Goal: Information Seeking & Learning: Learn about a topic

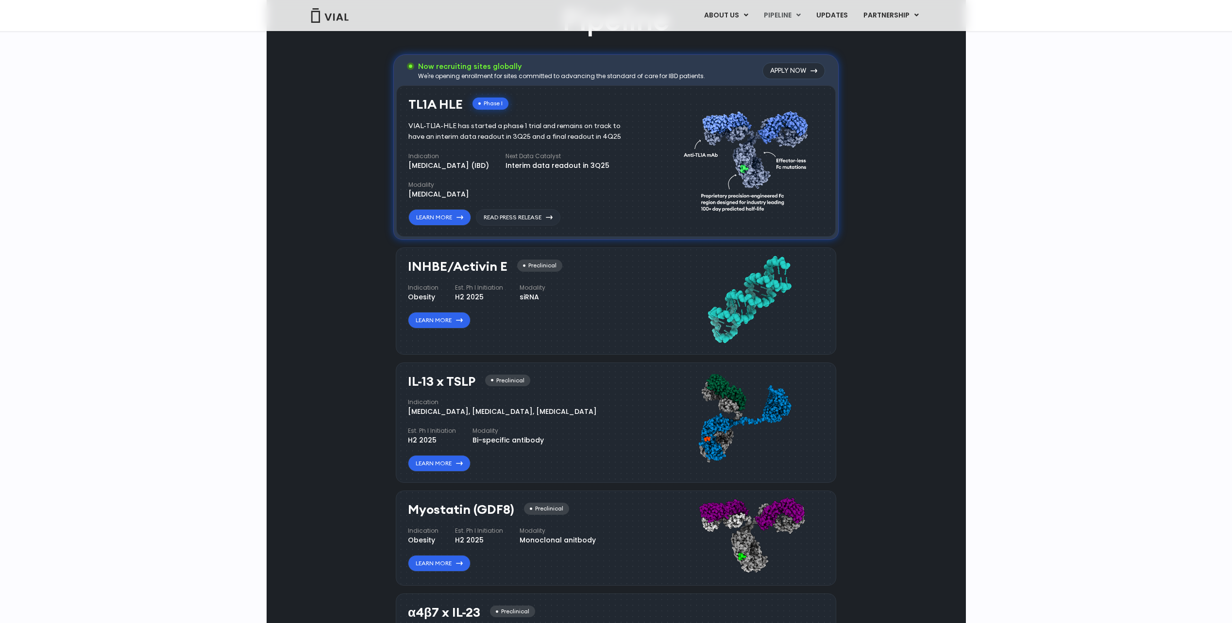
drag, startPoint x: 407, startPoint y: 381, endPoint x: 476, endPoint y: 385, distance: 69.1
click at [476, 385] on div "IL-13 x TSLP Preclinical Indication Atopic Dermatitis, Asthma, Chronic Sinusiti…" at bounding box center [616, 423] width 440 height 121
copy h3 "IL-13 x TSLP"
click at [439, 467] on link "Learn More" at bounding box center [439, 463] width 63 height 17
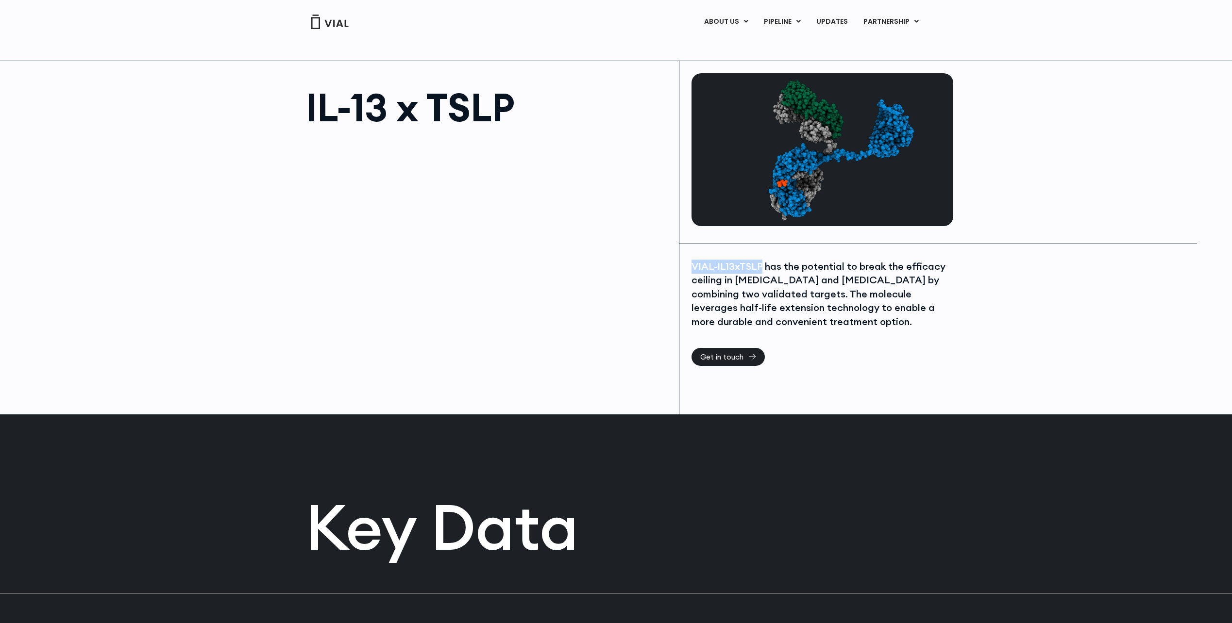
drag, startPoint x: 692, startPoint y: 266, endPoint x: 759, endPoint y: 265, distance: 67.0
click at [759, 265] on div "VIAL-IL13xTSLP has the potential to break the efficacy ceiling in asthma and at…" at bounding box center [820, 294] width 259 height 69
copy div "VIAL-IL13xTSLP"
click at [778, 21] on link "PIPELINE" at bounding box center [782, 22] width 52 height 17
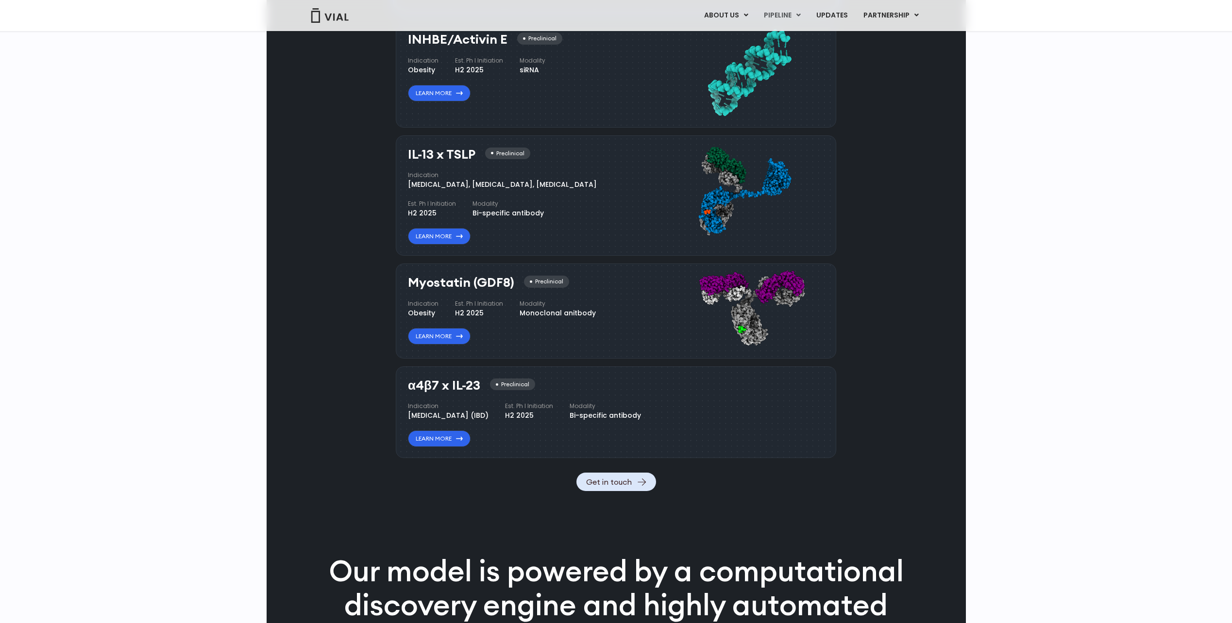
scroll to position [962, 0]
